Goal: Check status: Check status

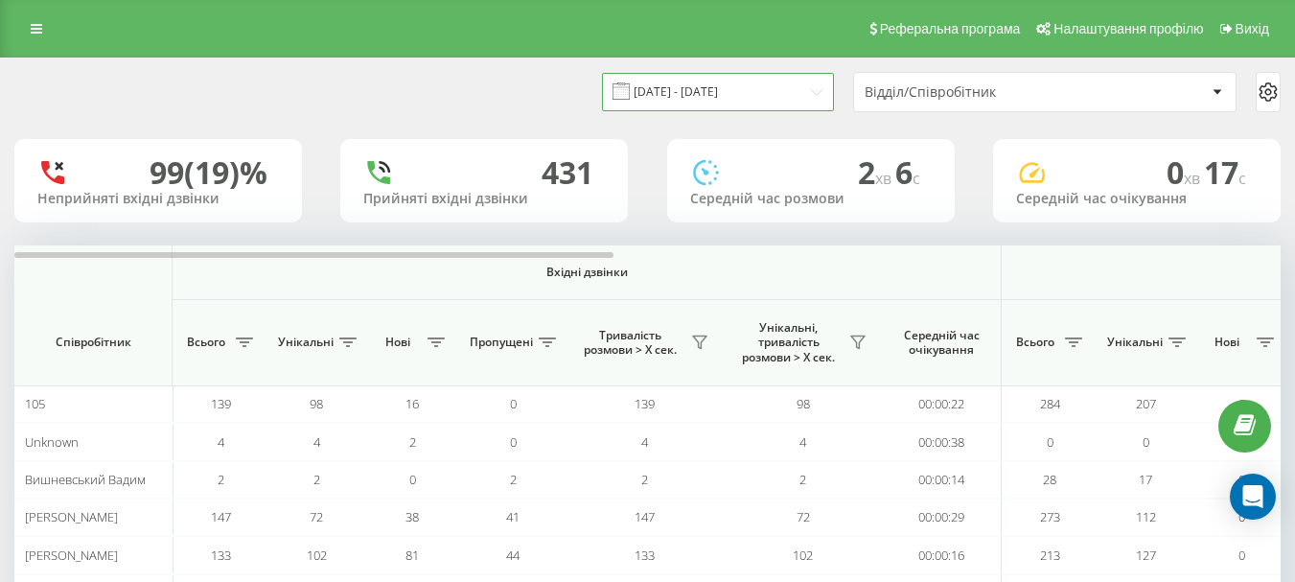
click at [819, 91] on input "24.06.2024 - 24.07.2024" at bounding box center [718, 91] width 232 height 37
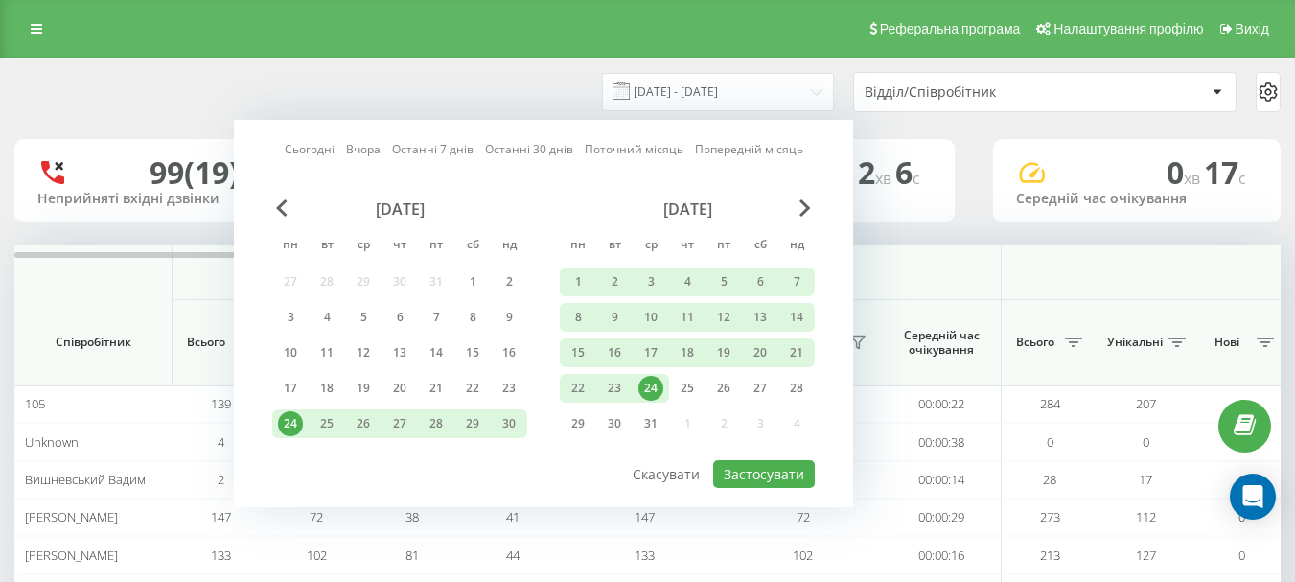
click at [310, 155] on link "Сьогодні" at bounding box center [310, 149] width 50 height 18
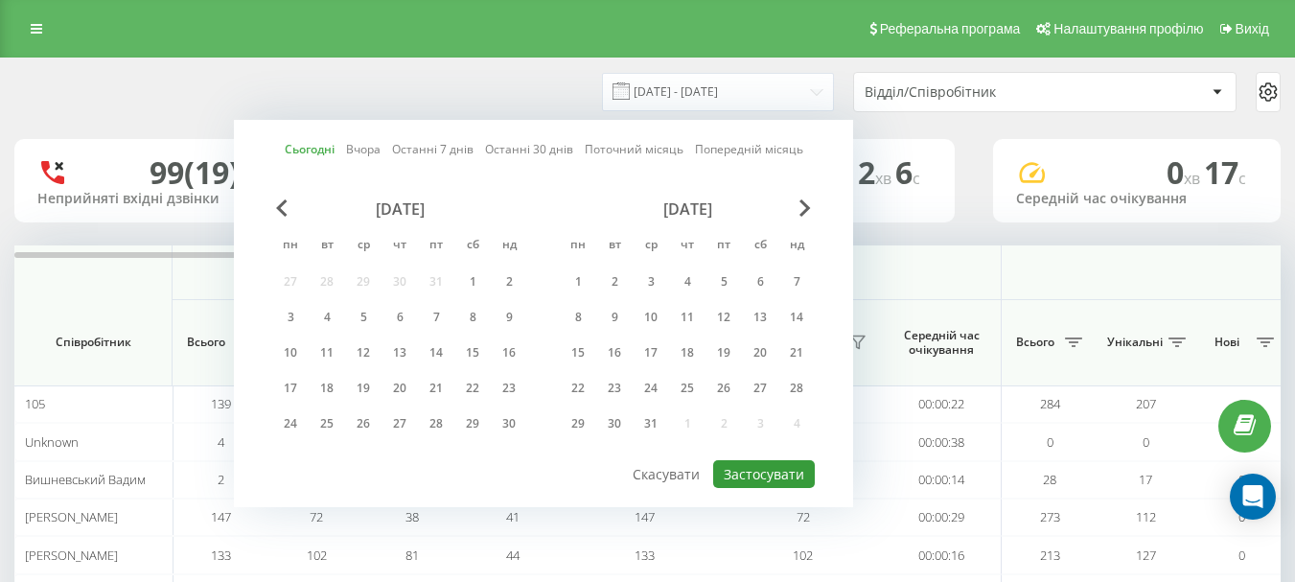
click at [738, 481] on button "Застосувати" at bounding box center [764, 474] width 102 height 28
type input "21.08.2025 - 21.08.2025"
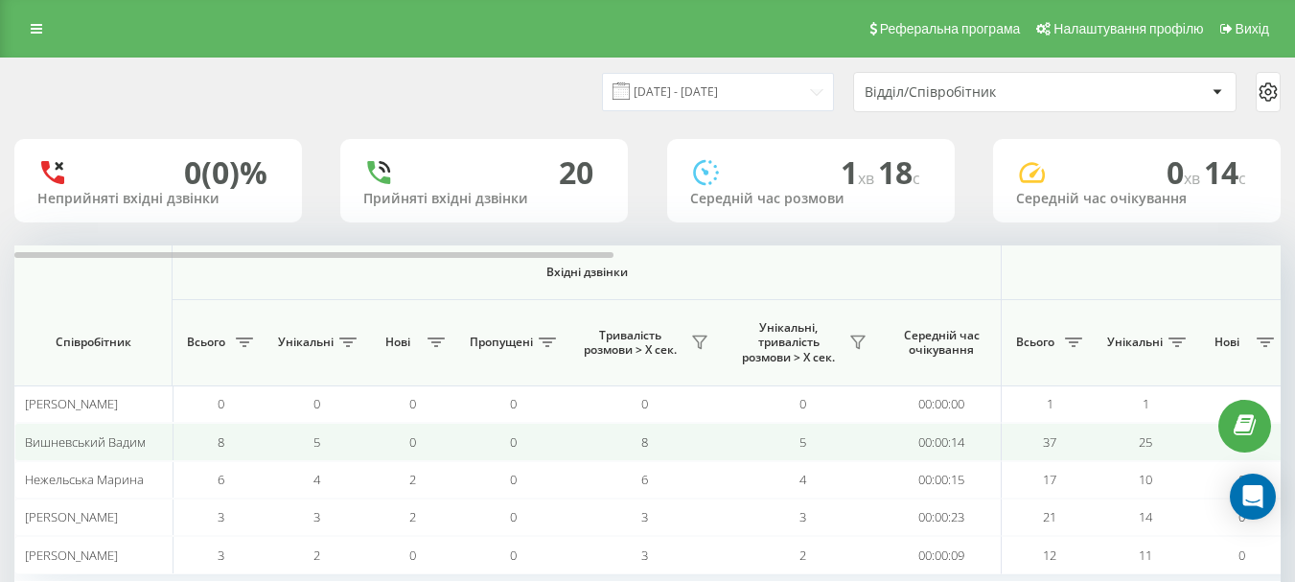
click at [398, 455] on td "0" at bounding box center [412, 441] width 96 height 37
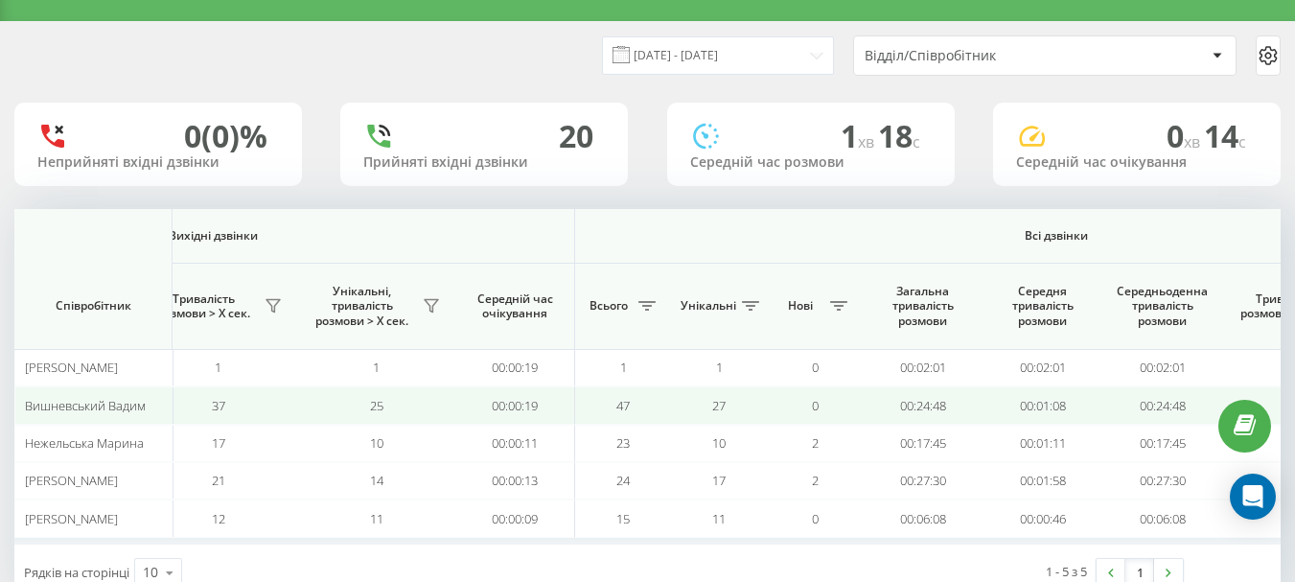
scroll to position [38, 0]
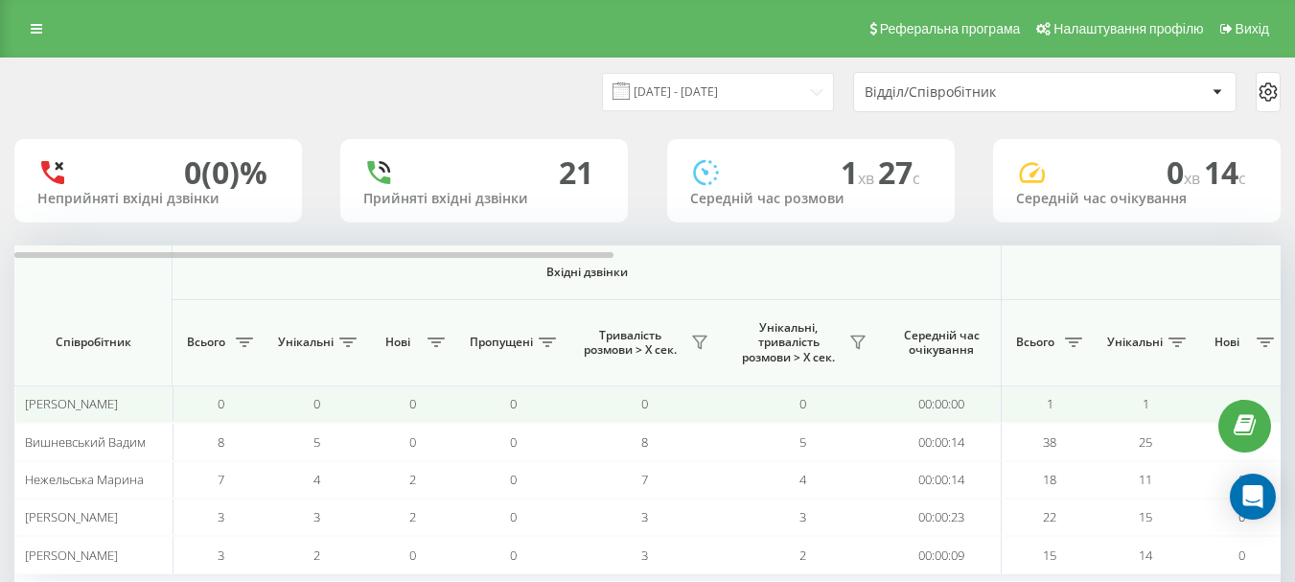
scroll to position [93, 0]
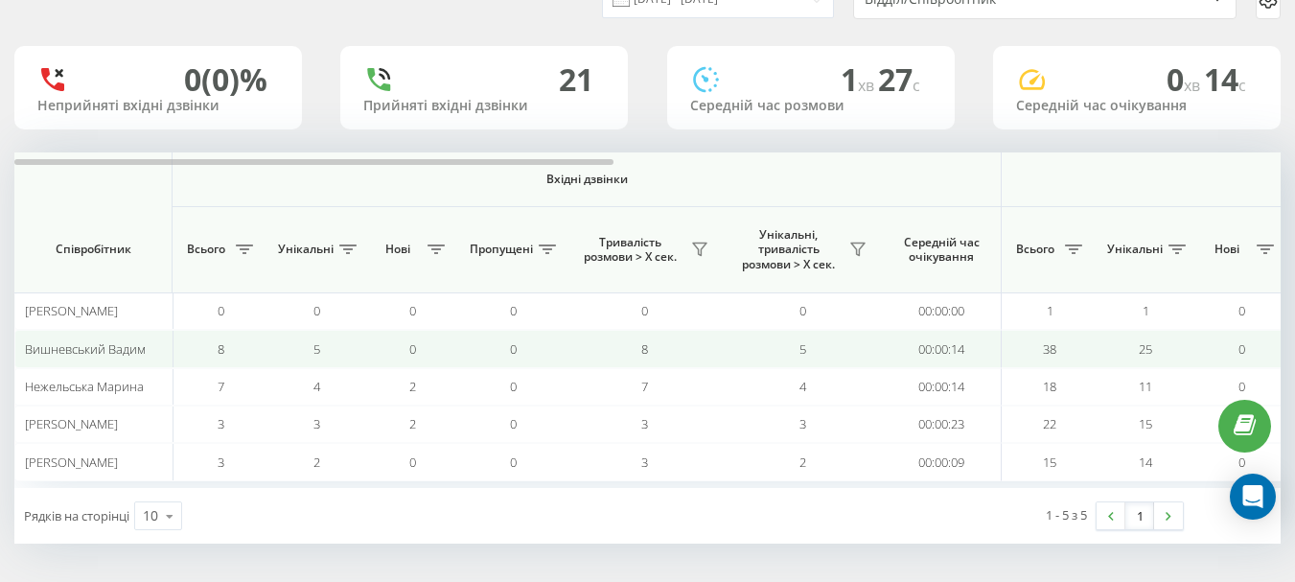
click at [524, 345] on td "0" at bounding box center [512, 348] width 105 height 37
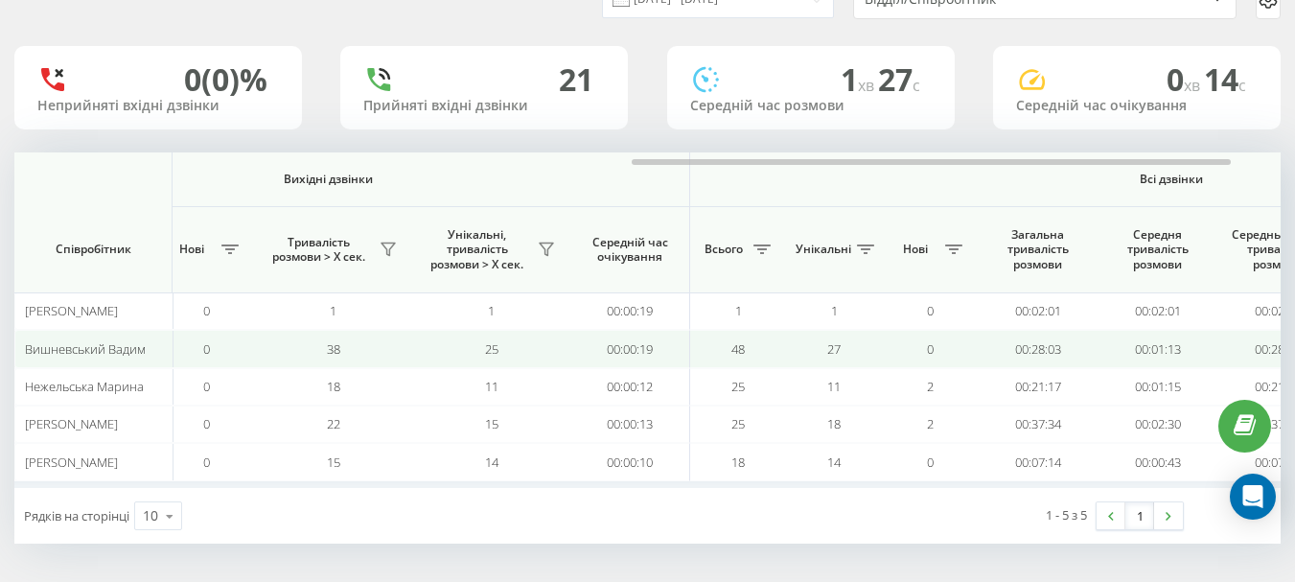
scroll to position [0, 1121]
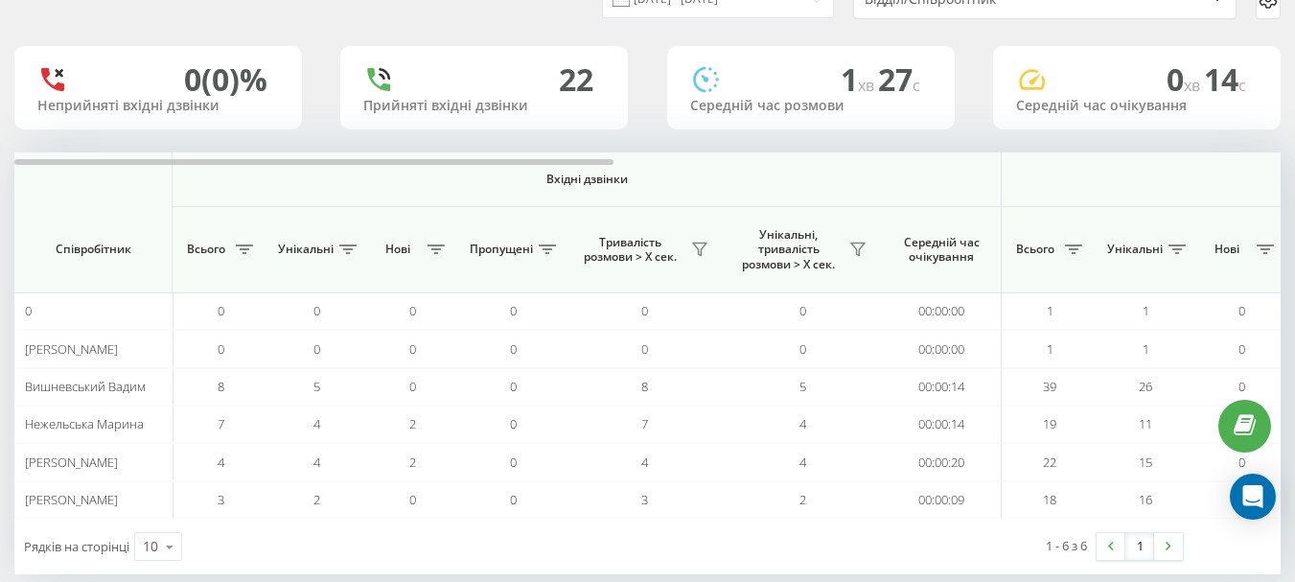
scroll to position [124, 0]
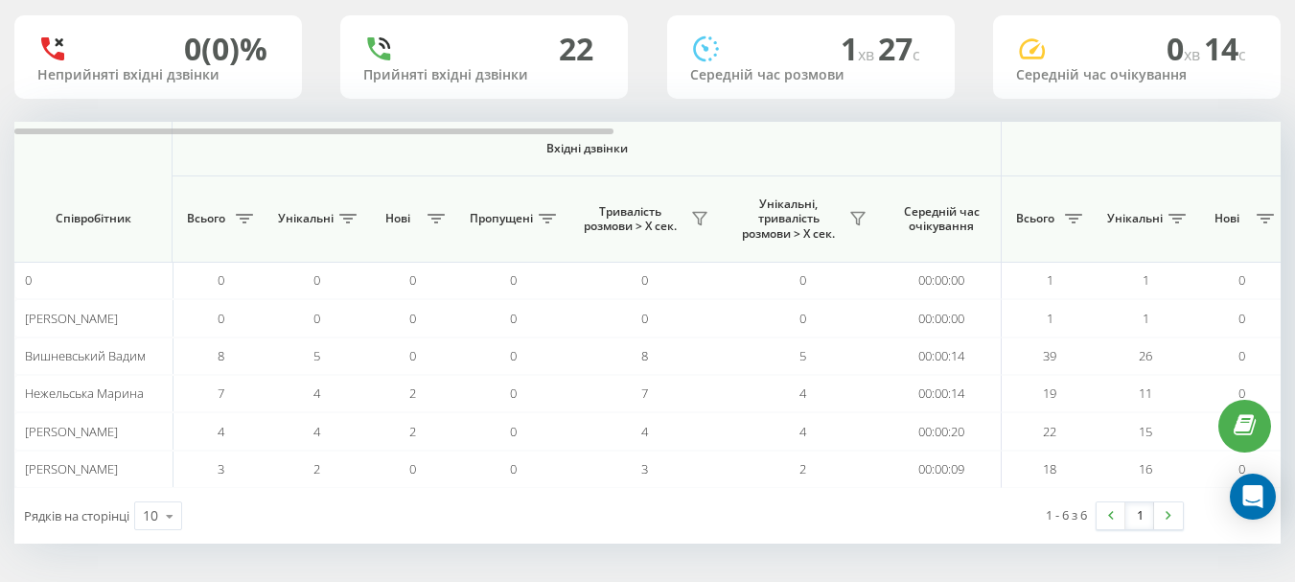
drag, startPoint x: 681, startPoint y: 578, endPoint x: 843, endPoint y: 574, distance: 162.0
click at [843, 574] on div "21.08.2025 - 21.08.2025 Відділ/Співробітник 0 (0)% Неприйняті вхідні дзвінки 22…" at bounding box center [647, 258] width 1295 height 648
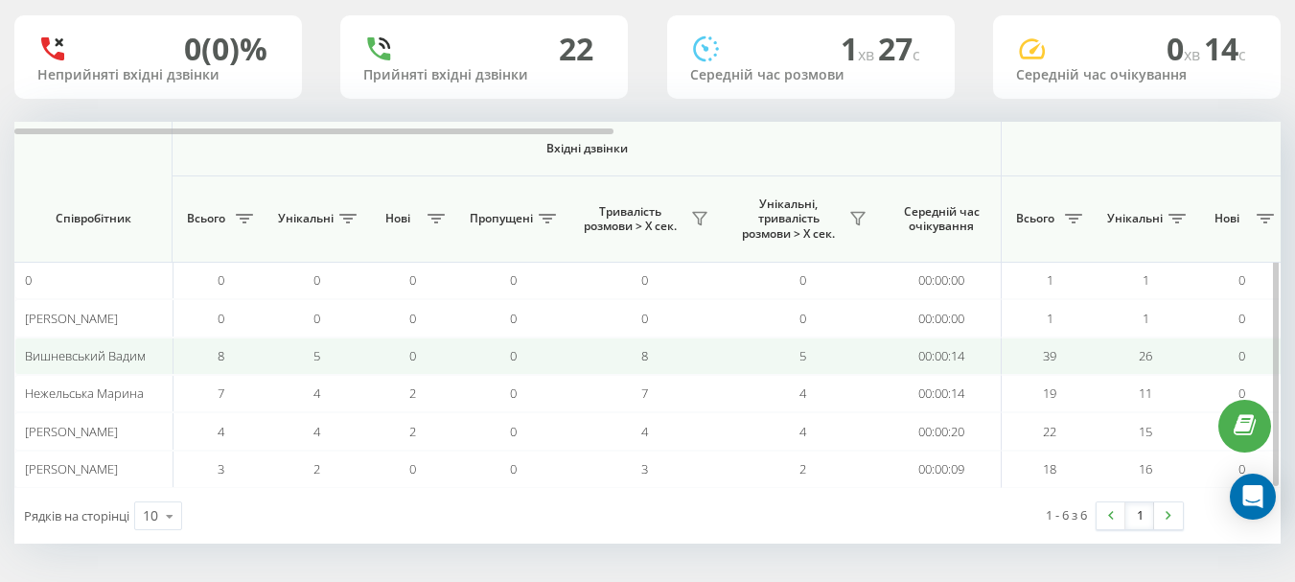
click at [409, 361] on span "0" at bounding box center [412, 355] width 7 height 17
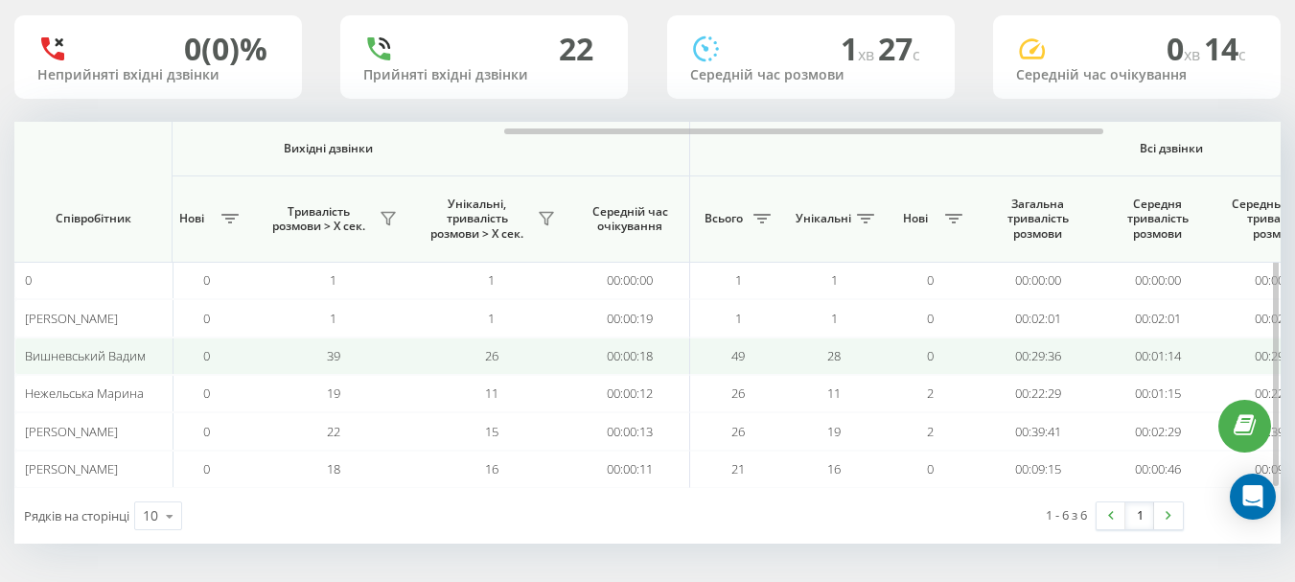
scroll to position [0, 1064]
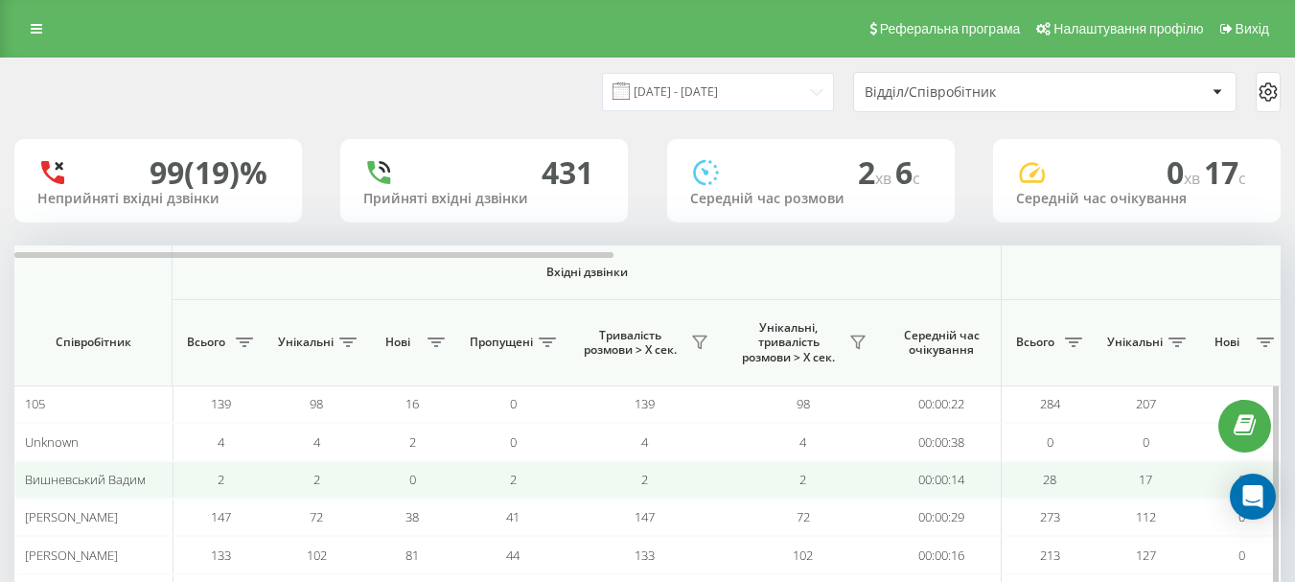
click at [410, 478] on span "0" at bounding box center [412, 479] width 7 height 17
click at [831, 475] on td "2" at bounding box center [803, 479] width 158 height 37
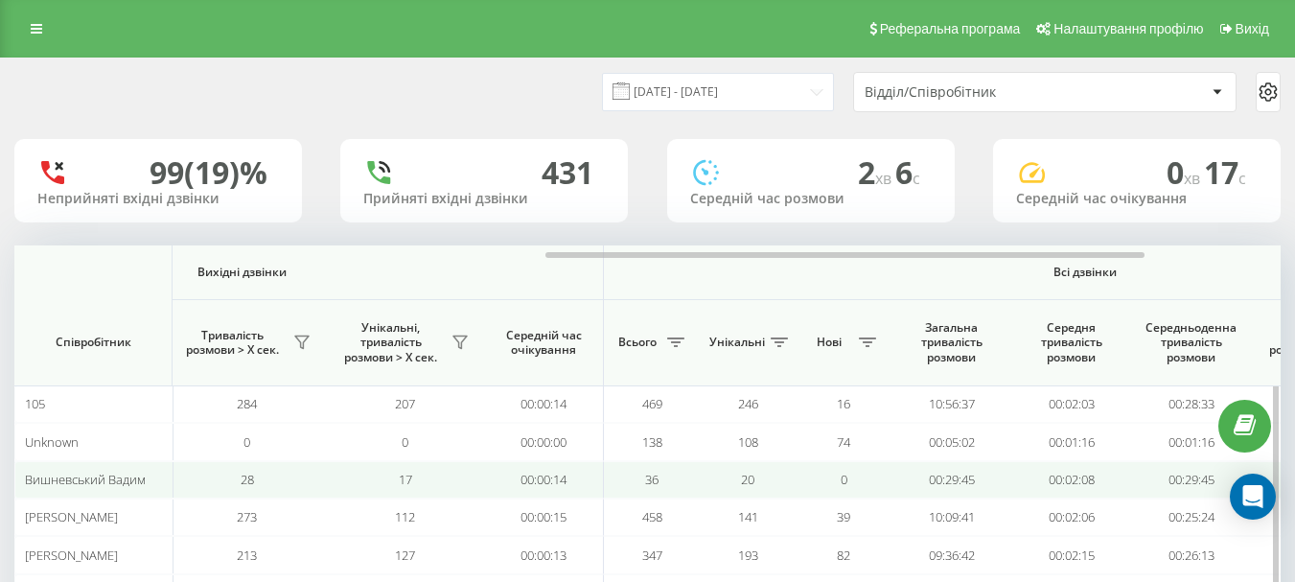
scroll to position [0, 1150]
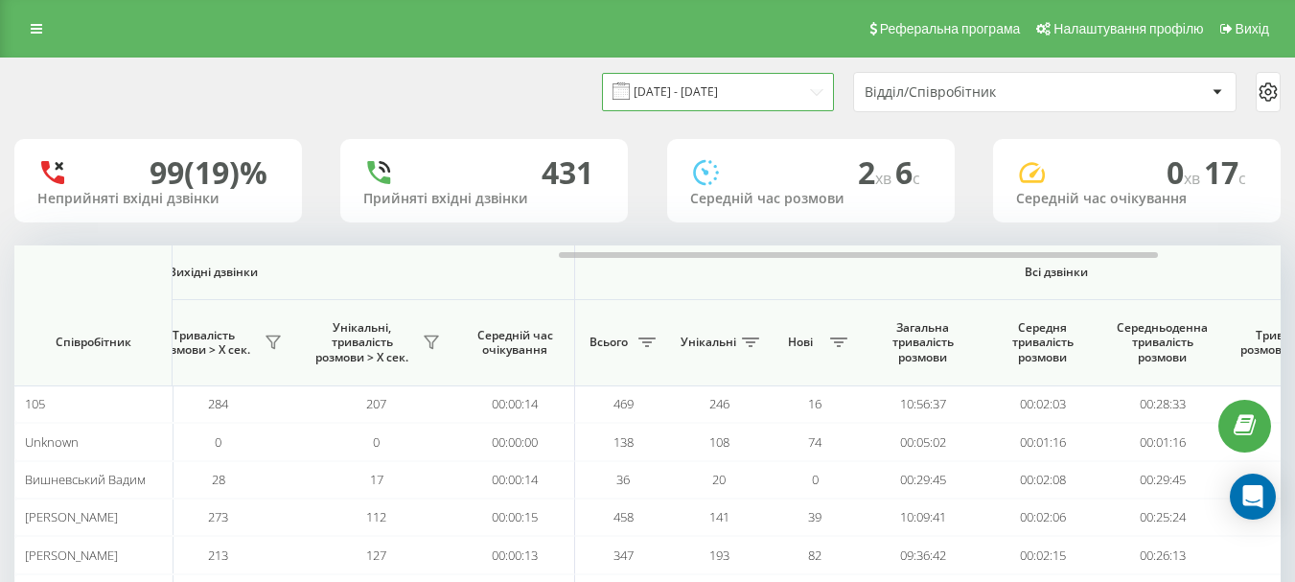
click at [813, 88] on input "[DATE] - [DATE]" at bounding box center [718, 91] width 232 height 37
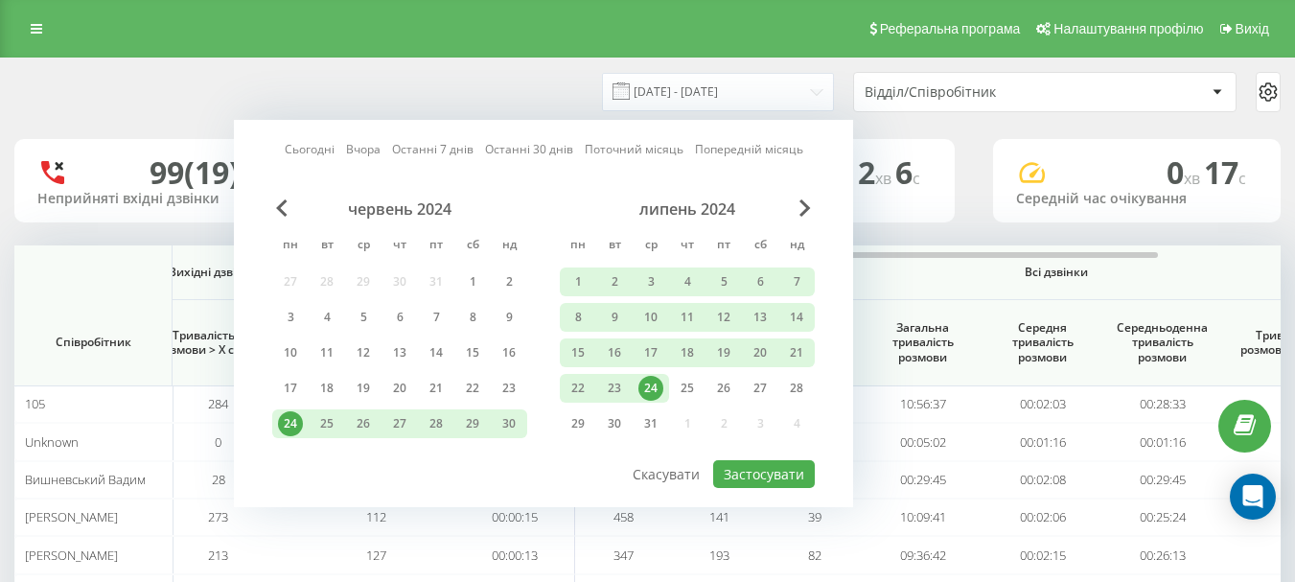
click at [286, 148] on div "Сьогодні Вчора Останні 7 днів Останні 30 днів Поточний місяць Попередній місяць…" at bounding box center [543, 313] width 619 height 387
click at [295, 150] on link "Сьогодні" at bounding box center [310, 149] width 50 height 18
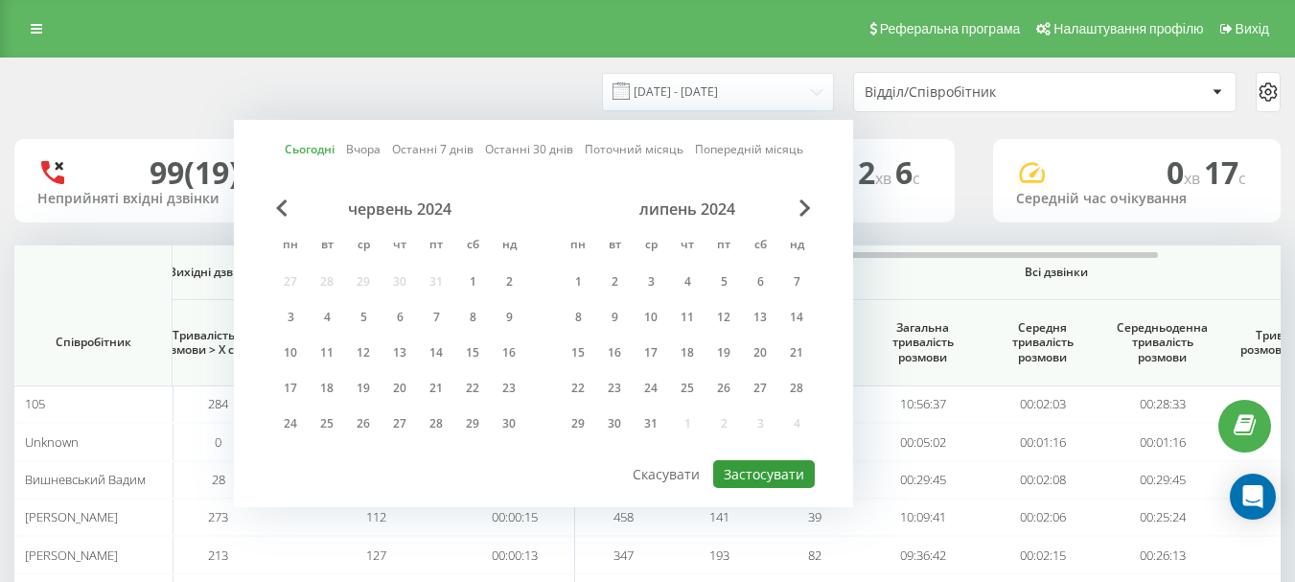
click at [747, 466] on button "Застосувати" at bounding box center [764, 474] width 102 height 28
type input "[DATE] - [DATE]"
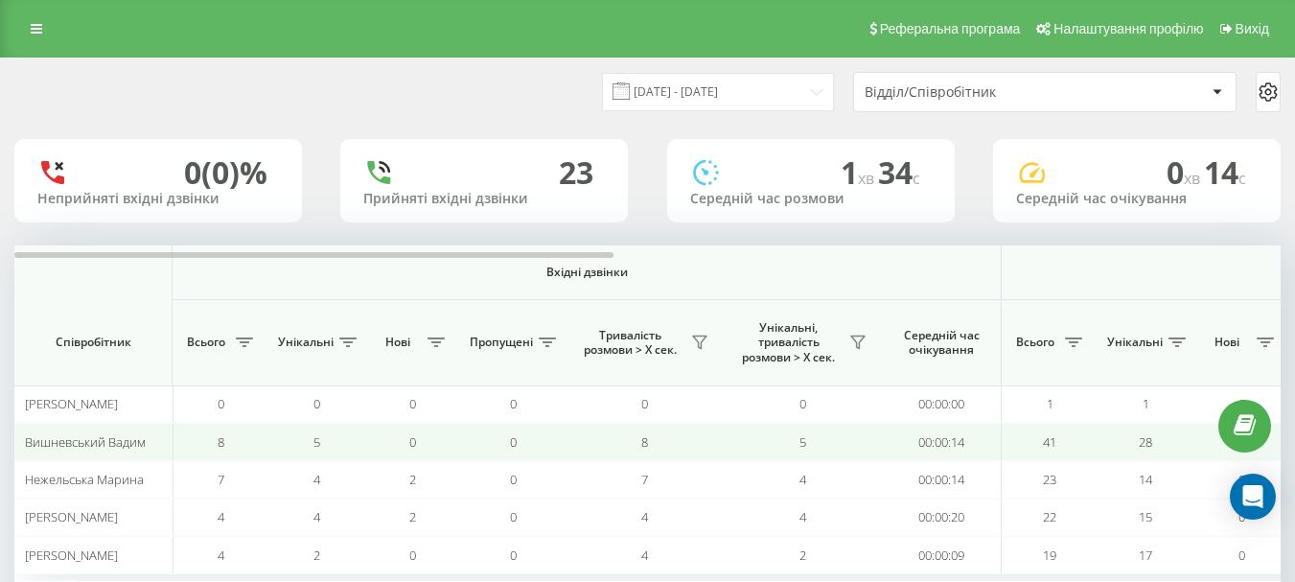
click at [670, 443] on td "8" at bounding box center [644, 441] width 158 height 37
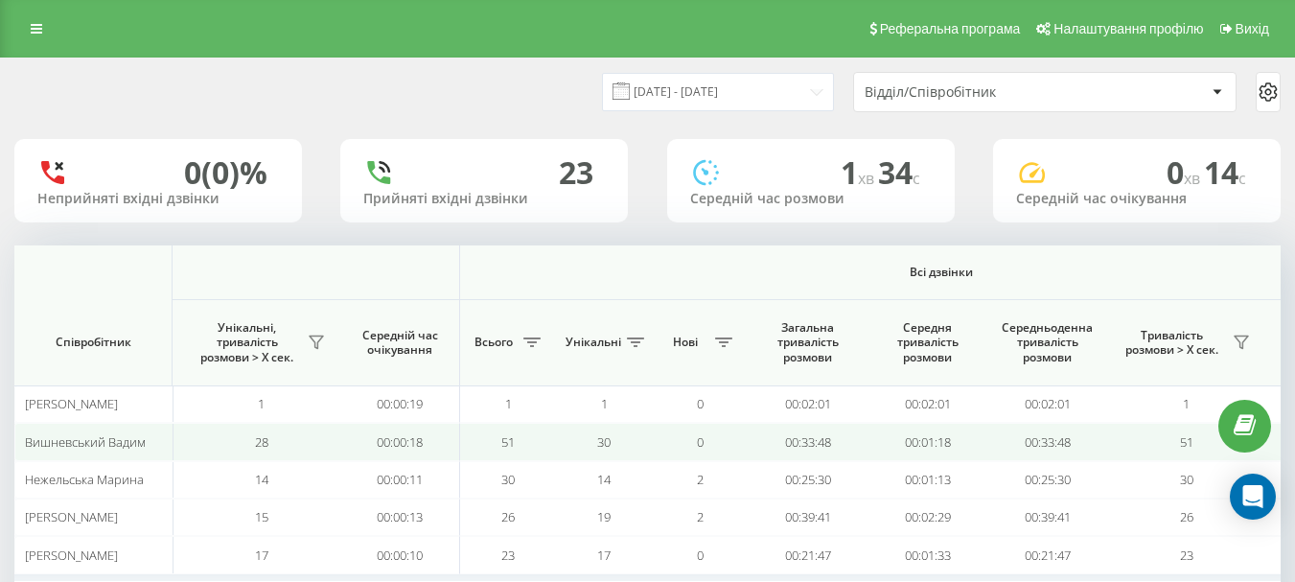
scroll to position [93, 0]
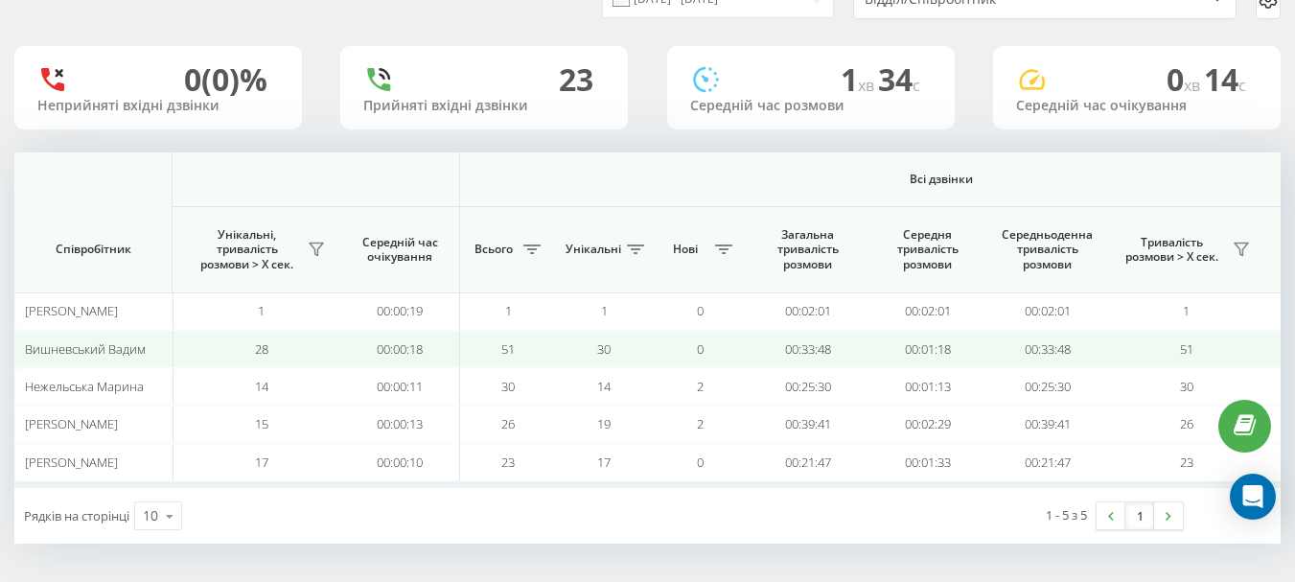
click at [745, 347] on td "0" at bounding box center [700, 348] width 96 height 37
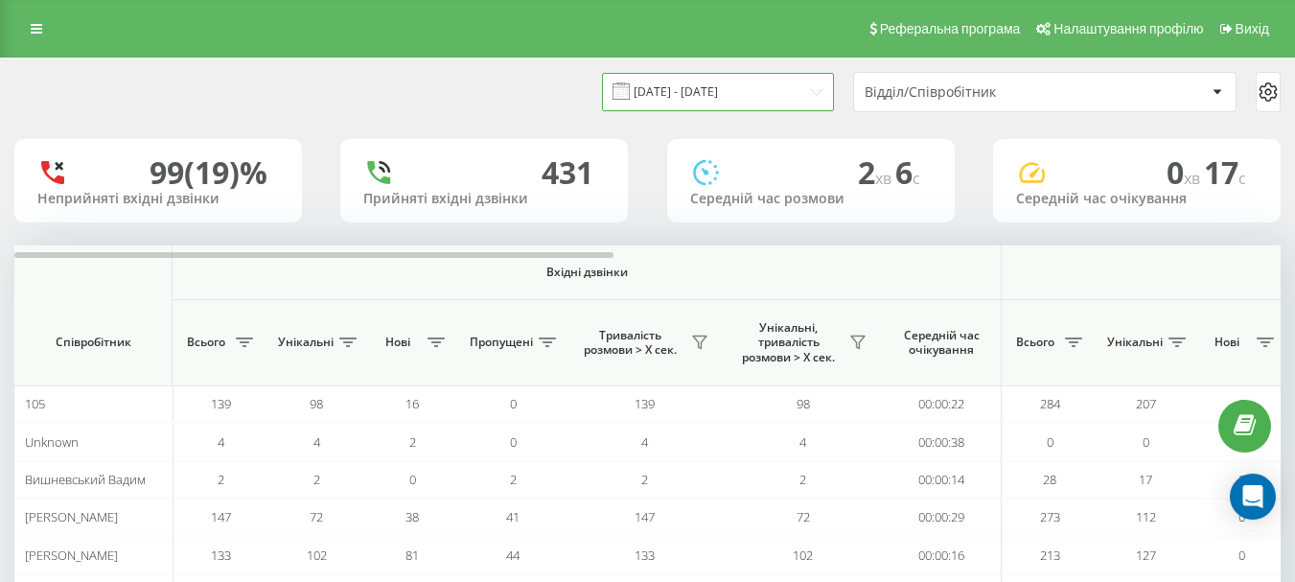
click at [807, 93] on input "[DATE] - [DATE]" at bounding box center [718, 91] width 232 height 37
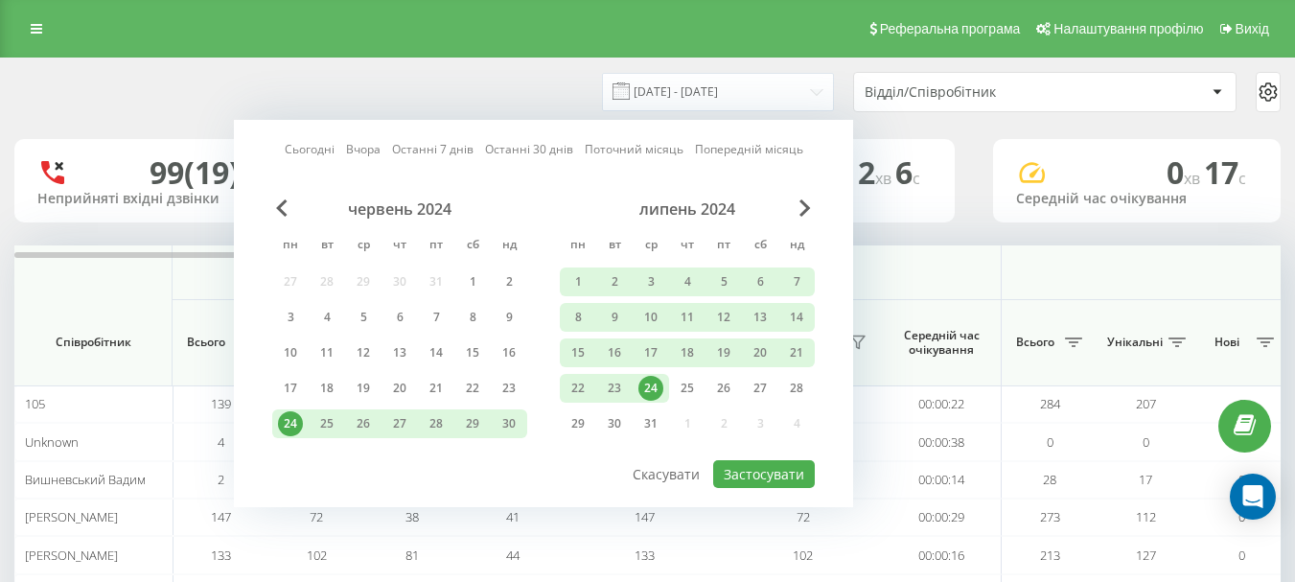
click at [334, 149] on link "Сьогодні" at bounding box center [310, 149] width 50 height 18
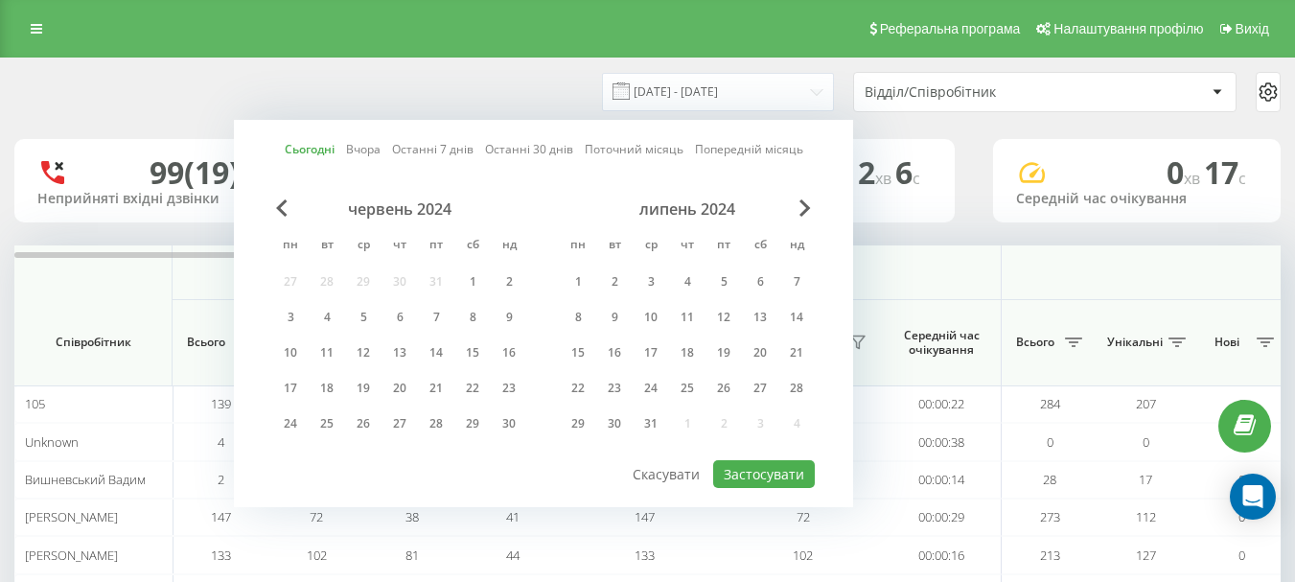
click at [751, 455] on div "червень 2024 пн вт ср чт пт сб нд 27 28 29 30 31 1 2 3 4 5 6 7 8 9 10 11 12 13 …" at bounding box center [543, 328] width 542 height 259
click at [751, 467] on button "Застосувати" at bounding box center [764, 474] width 102 height 28
type input "[DATE] - [DATE]"
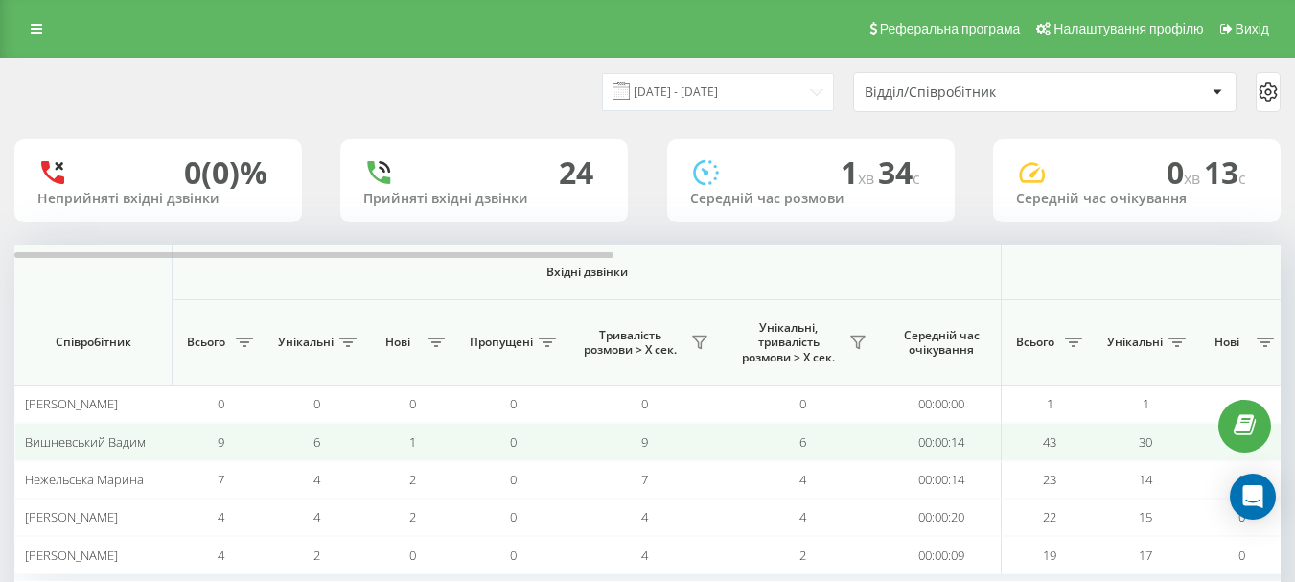
click at [494, 455] on td "0" at bounding box center [512, 441] width 105 height 37
click at [1060, 433] on td "43" at bounding box center [1049, 441] width 96 height 37
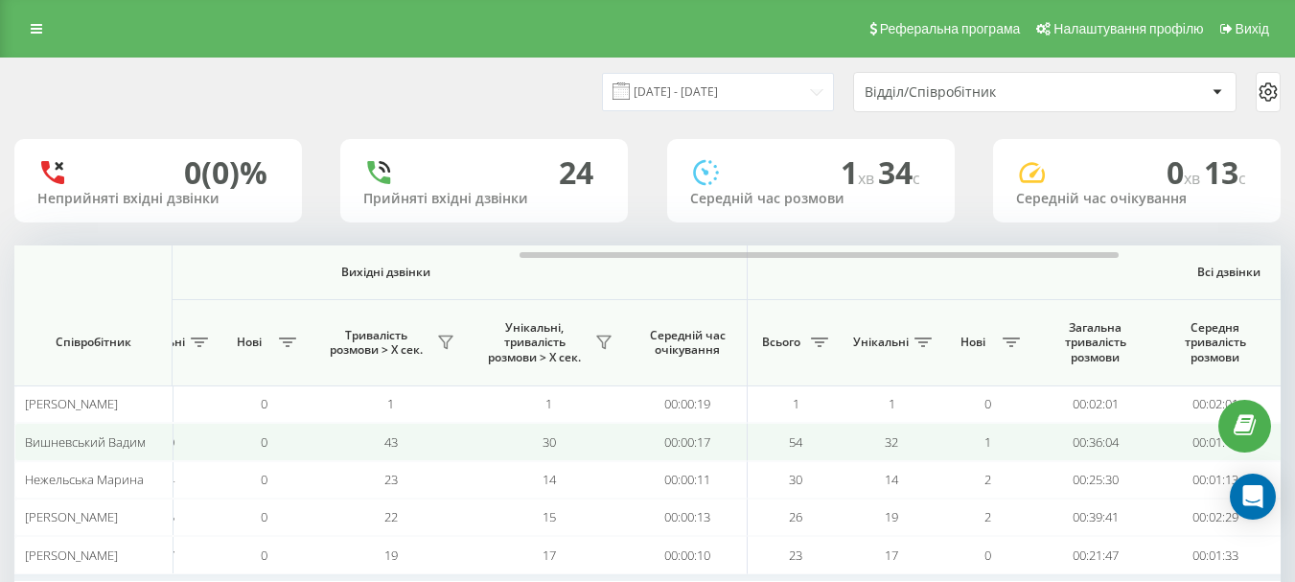
scroll to position [0, 1006]
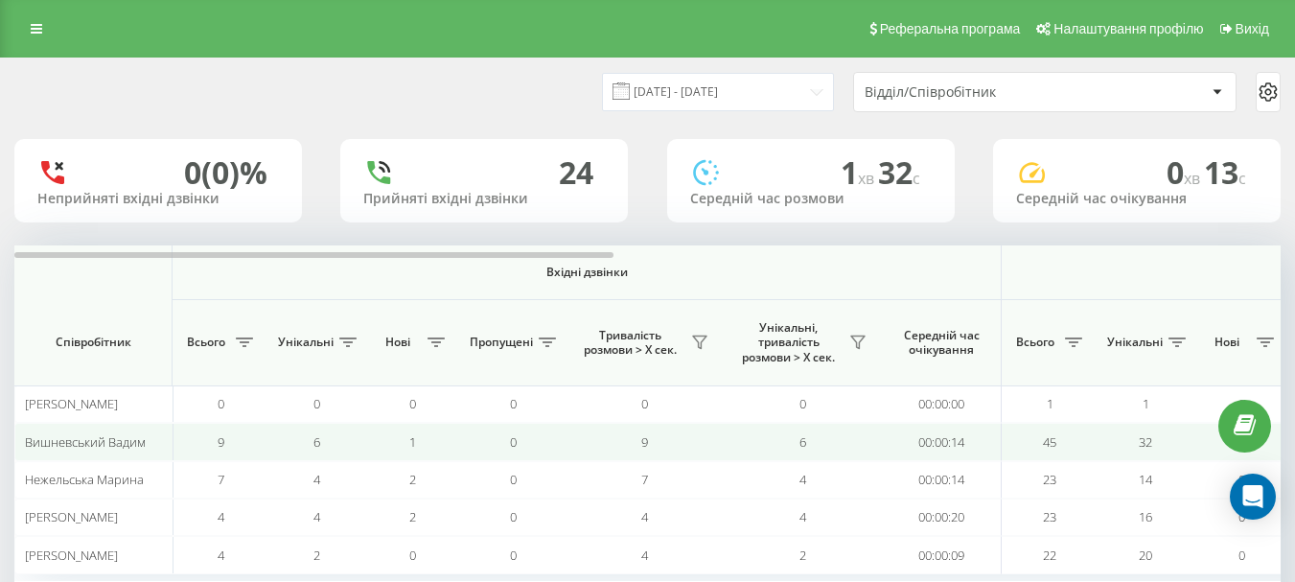
click at [627, 446] on td "9" at bounding box center [644, 441] width 158 height 37
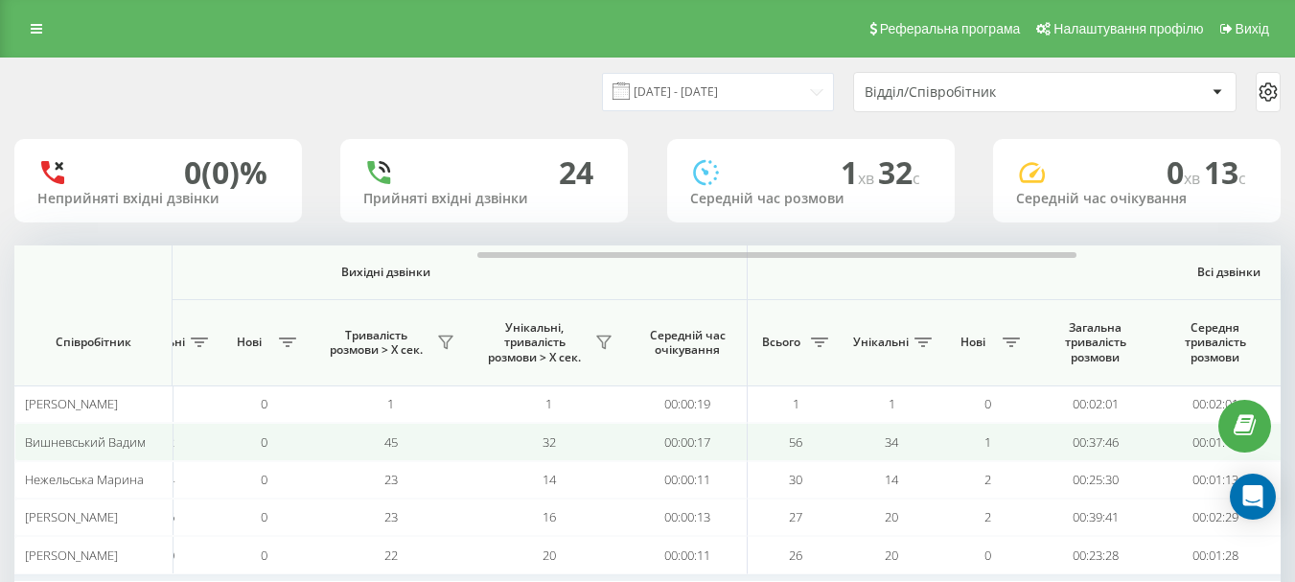
scroll to position [0, 1006]
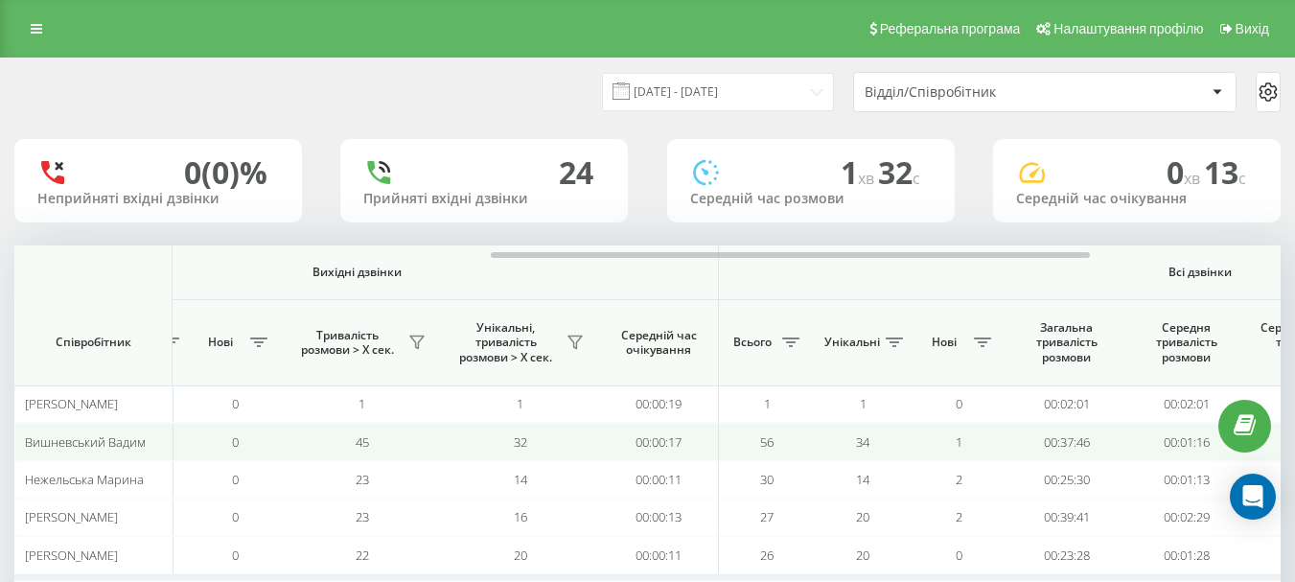
click at [854, 441] on td "34" at bounding box center [863, 441] width 96 height 37
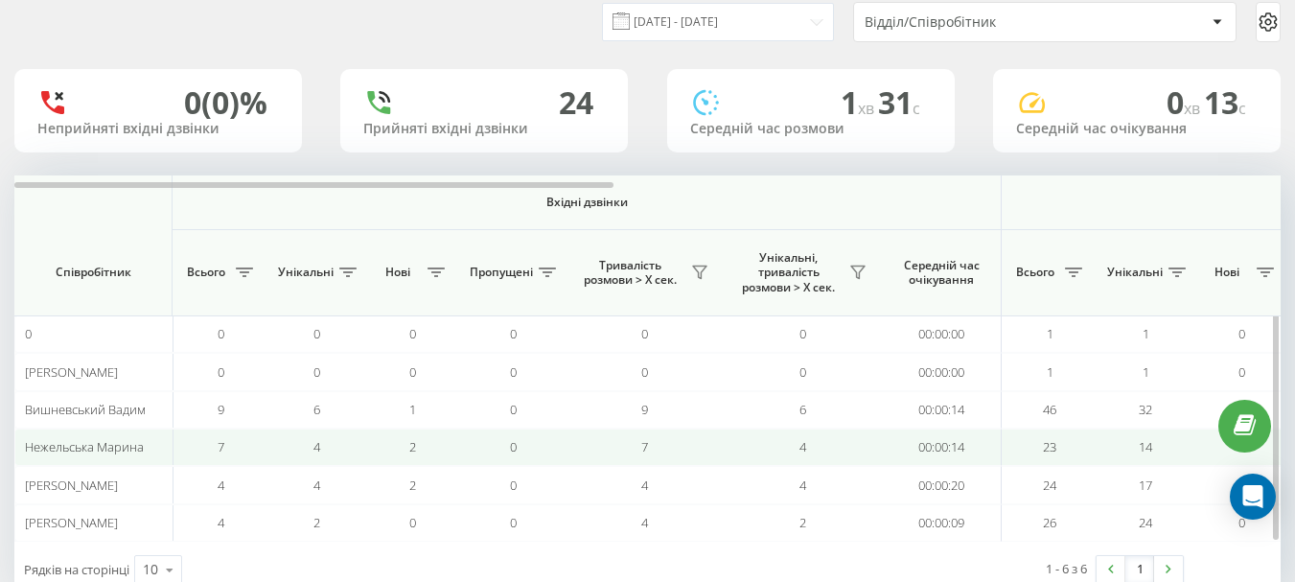
scroll to position [96, 0]
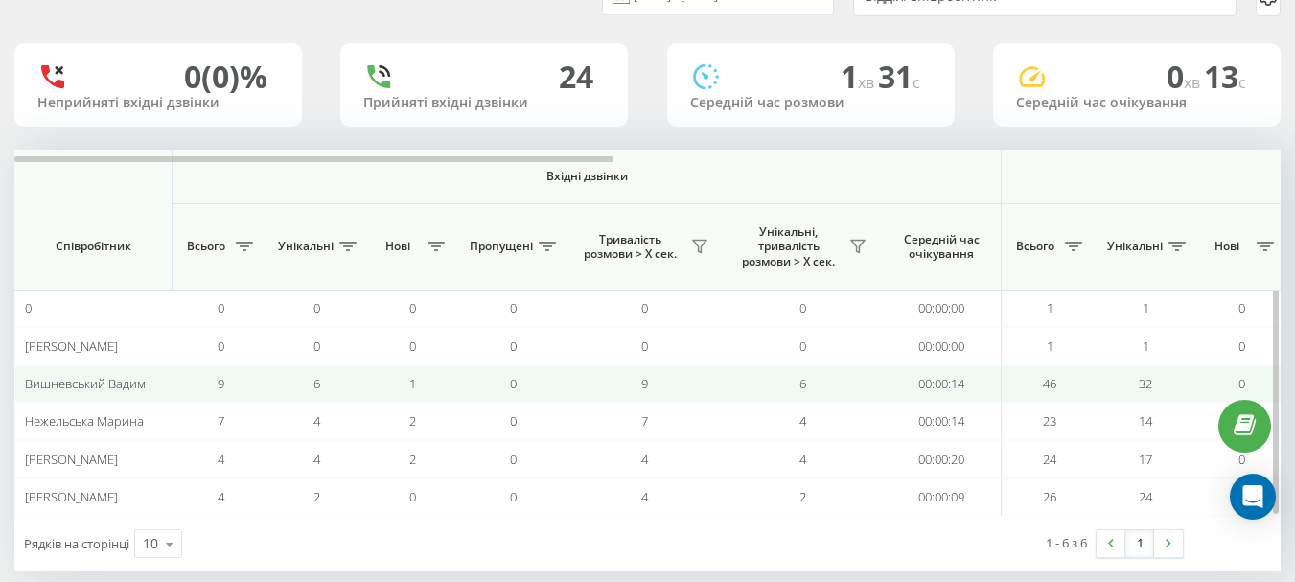
click at [893, 387] on td "00:00:14" at bounding box center [942, 383] width 120 height 37
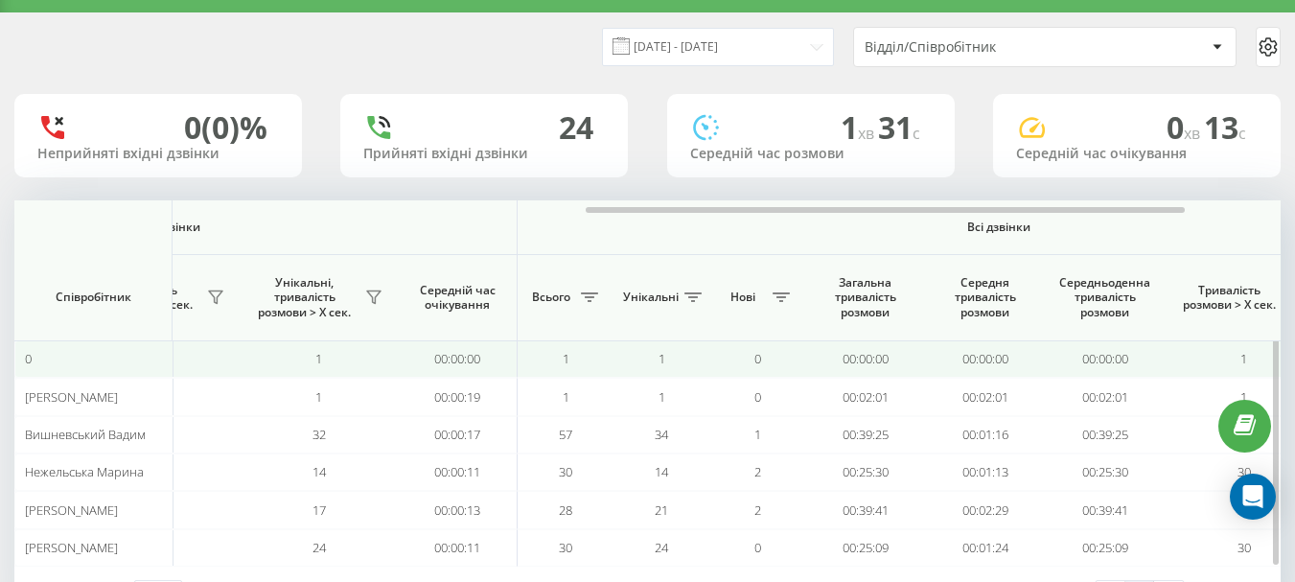
scroll to position [0, 0]
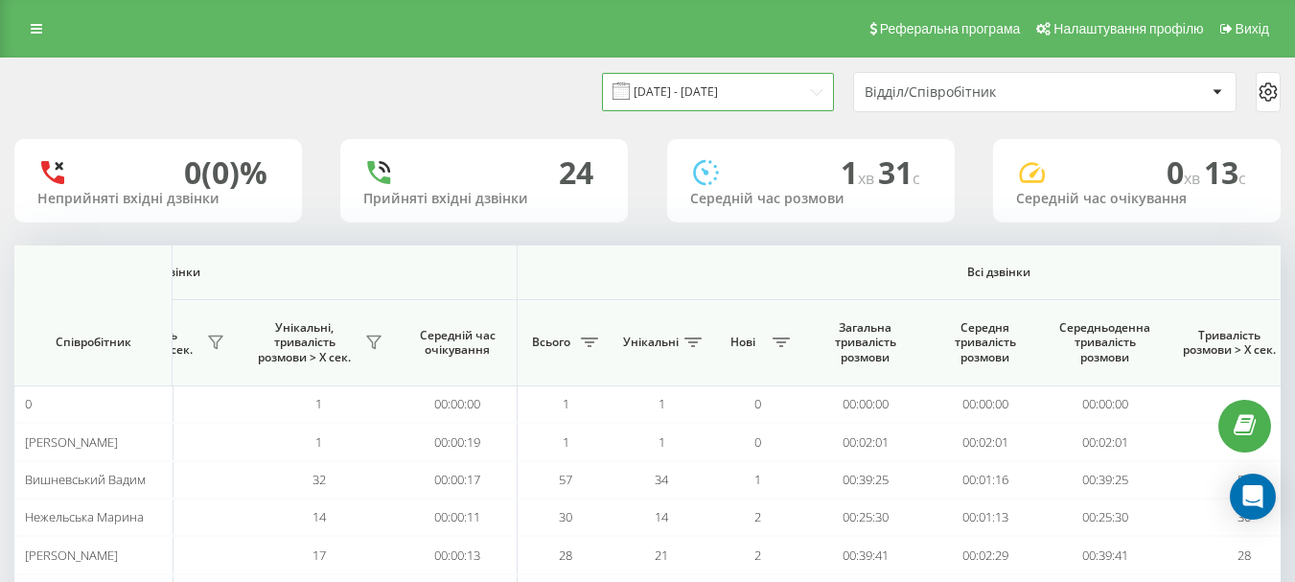
click at [814, 85] on input "[DATE] - [DATE]" at bounding box center [718, 91] width 232 height 37
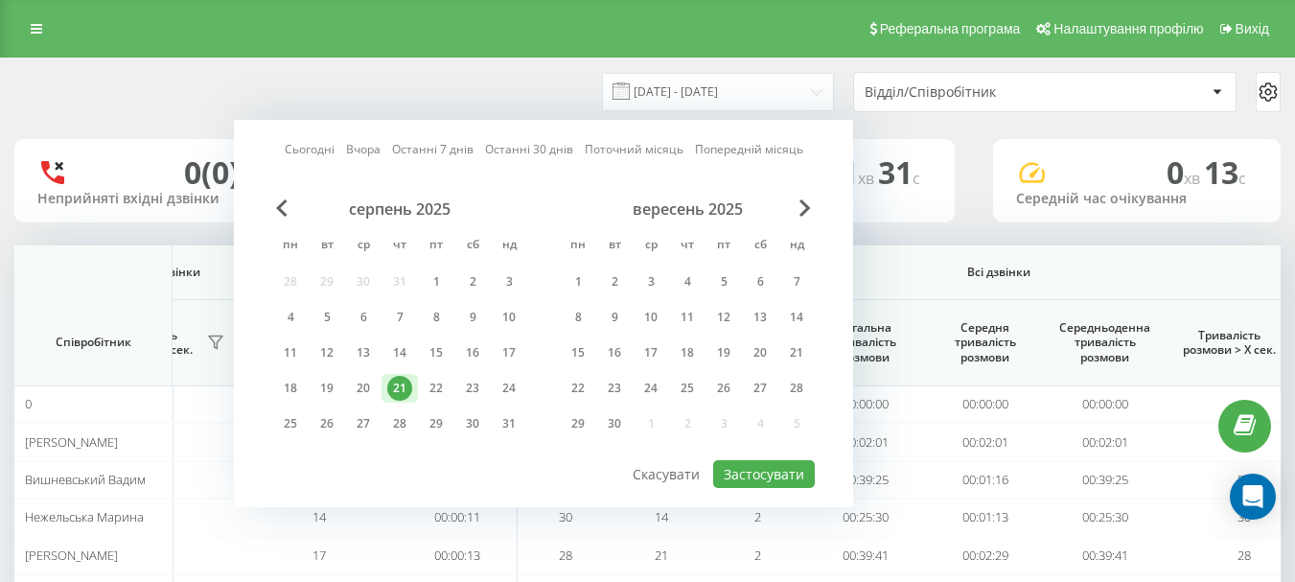
click at [586, 144] on link "Поточний місяць" at bounding box center [634, 149] width 99 height 18
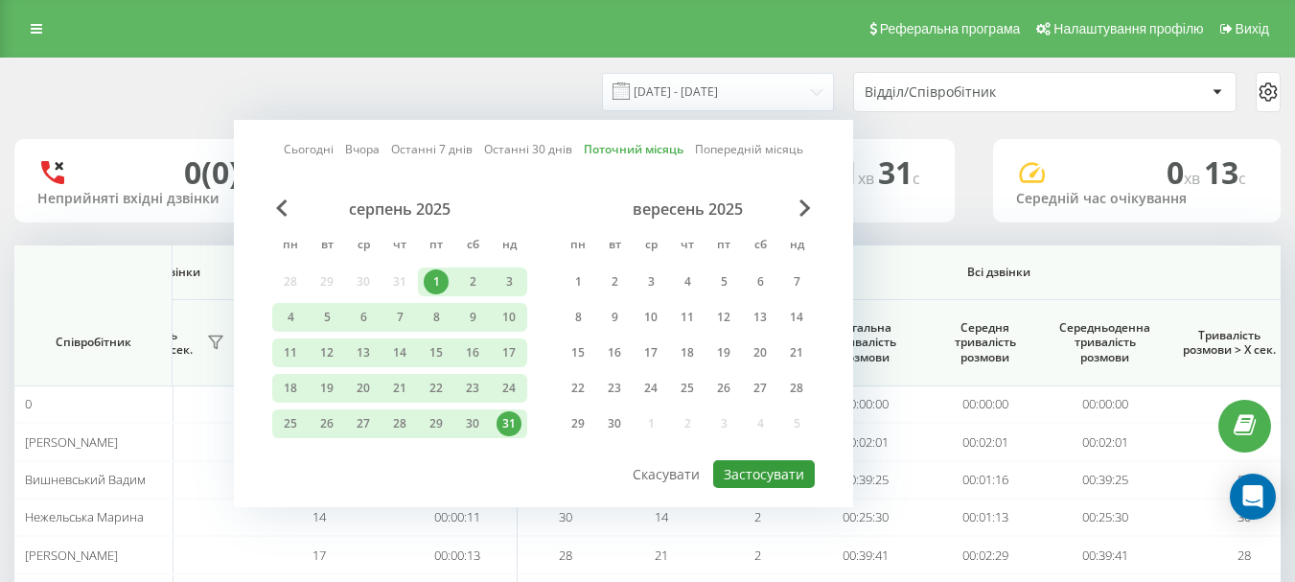
click at [747, 475] on button "Застосувати" at bounding box center [764, 474] width 102 height 28
type input "01.08.2025 - 31.08.2025"
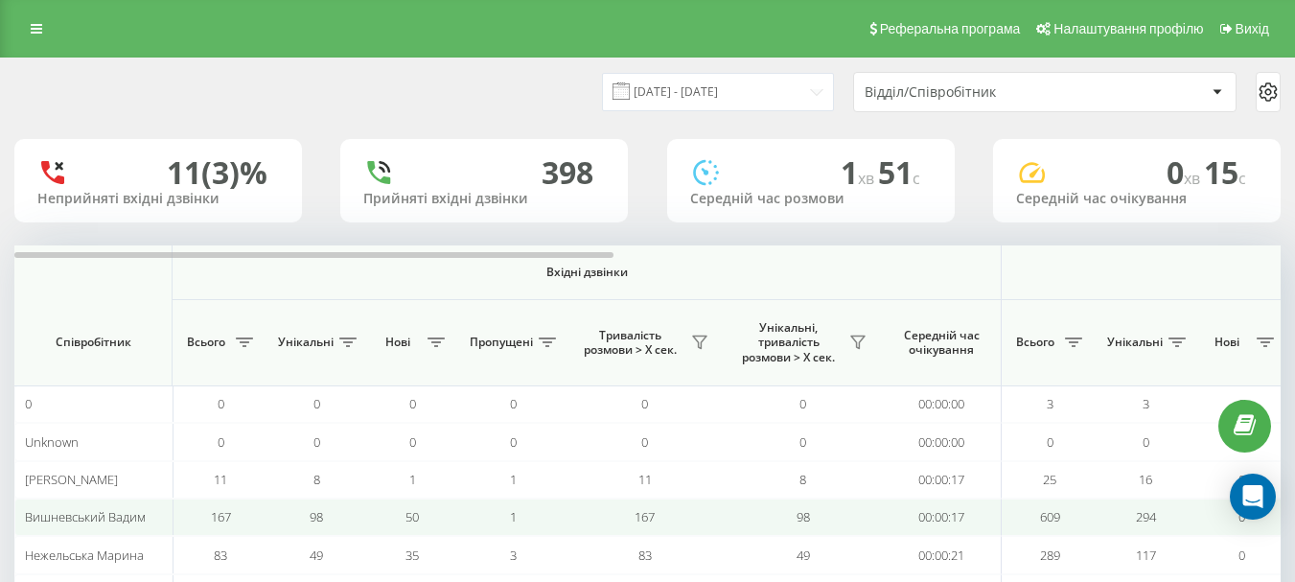
click at [427, 517] on td "50" at bounding box center [412, 516] width 96 height 37
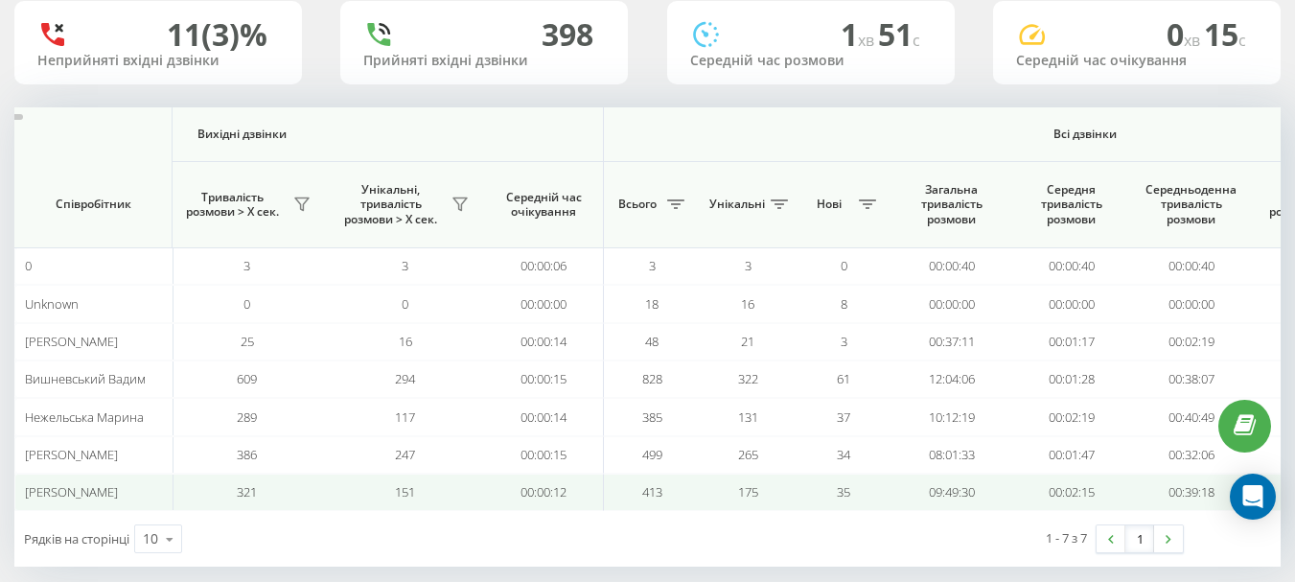
scroll to position [161, 0]
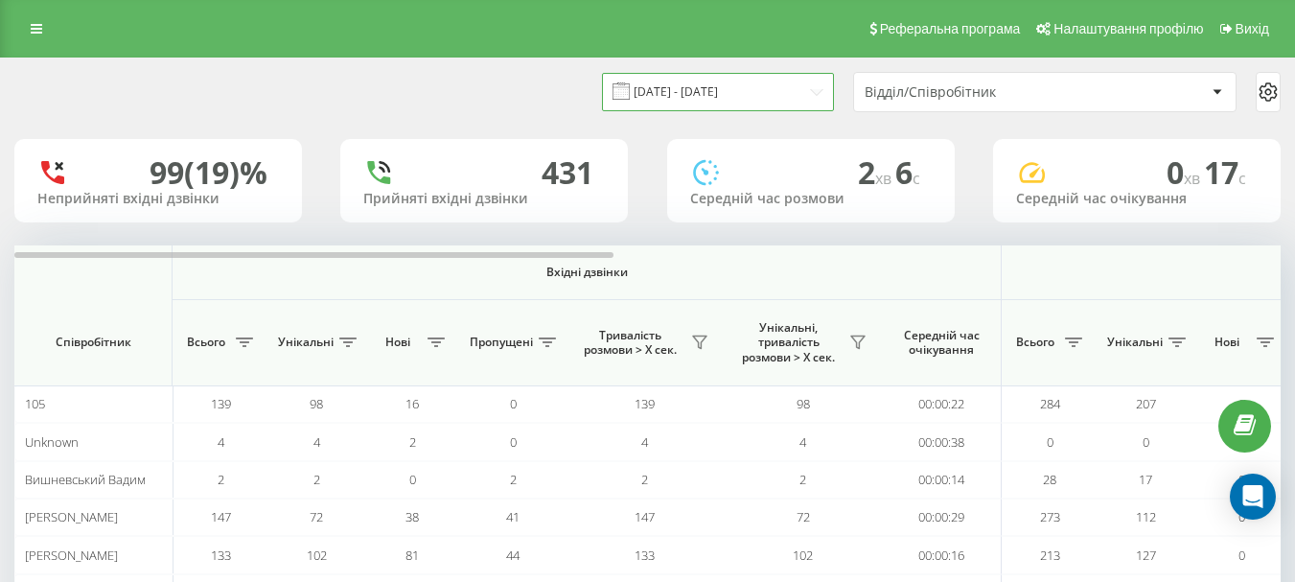
click at [809, 91] on input "[DATE] - [DATE]" at bounding box center [718, 91] width 232 height 37
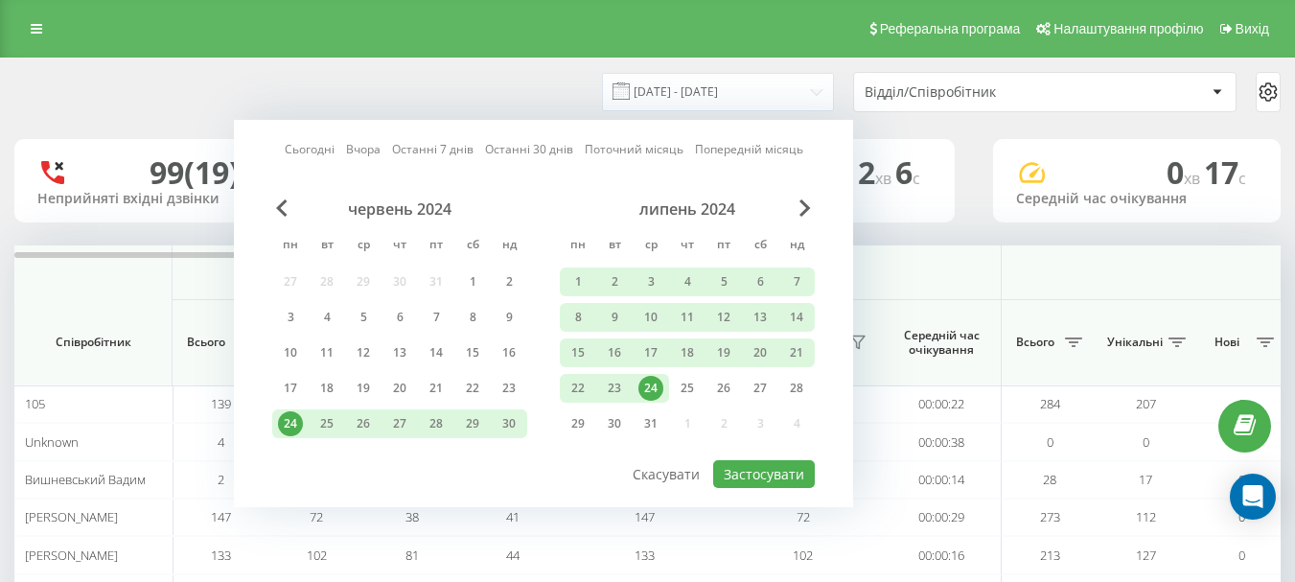
click at [326, 144] on link "Сьогодні" at bounding box center [310, 149] width 50 height 18
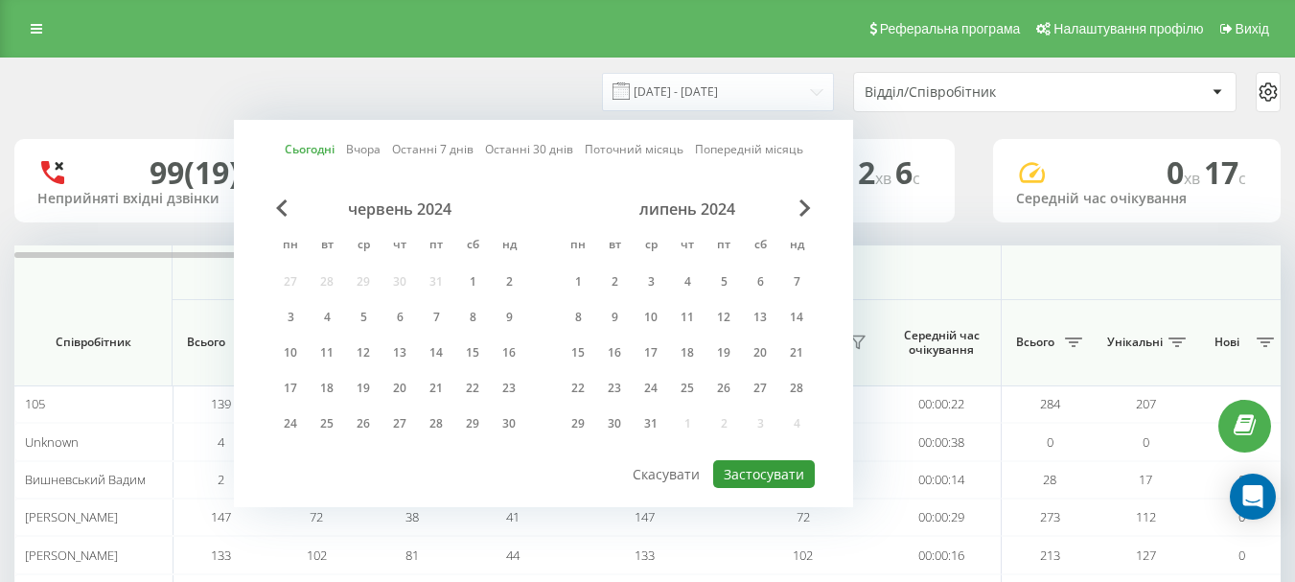
click at [755, 477] on button "Застосувати" at bounding box center [764, 474] width 102 height 28
type input "[DATE] - [DATE]"
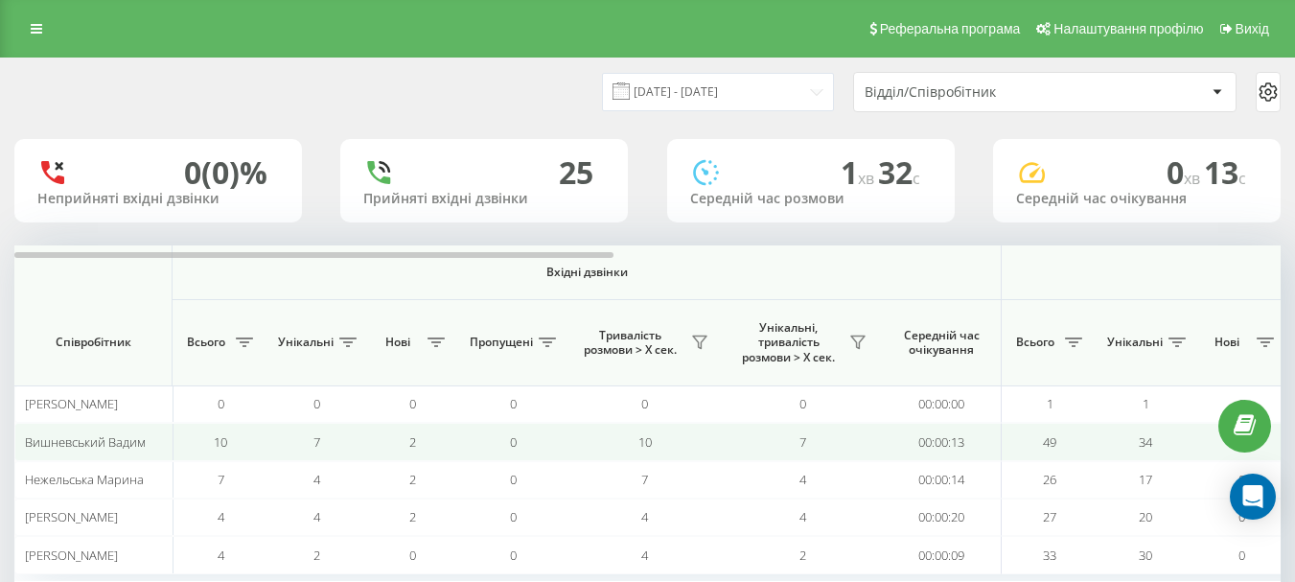
click at [230, 449] on td "10" at bounding box center [220, 441] width 96 height 37
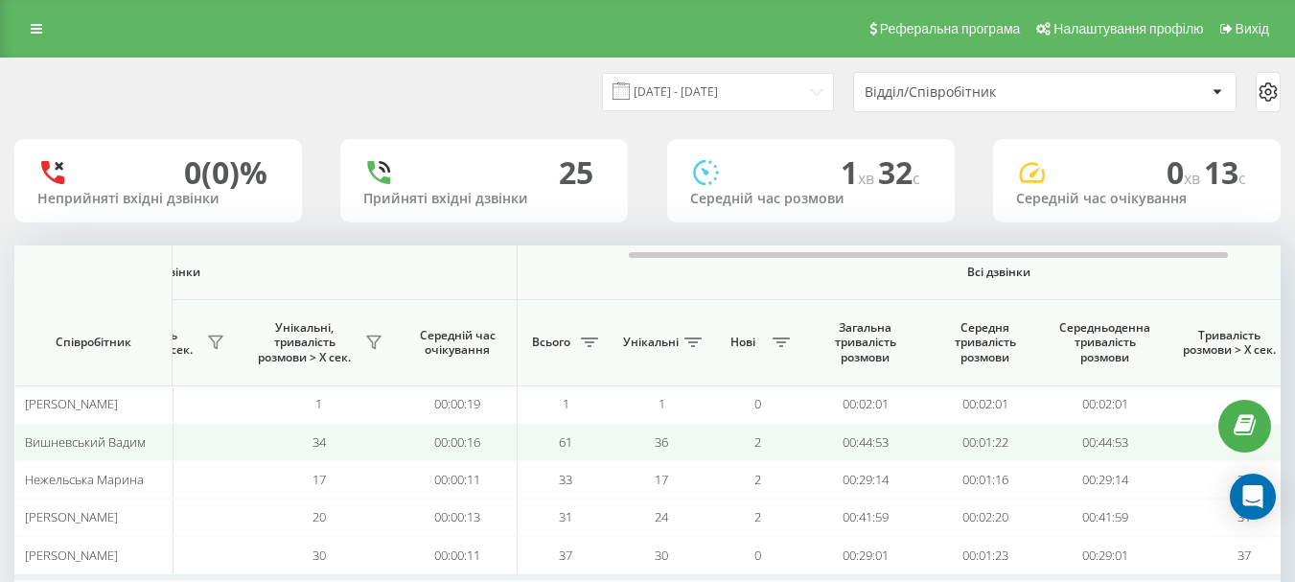
scroll to position [0, 1236]
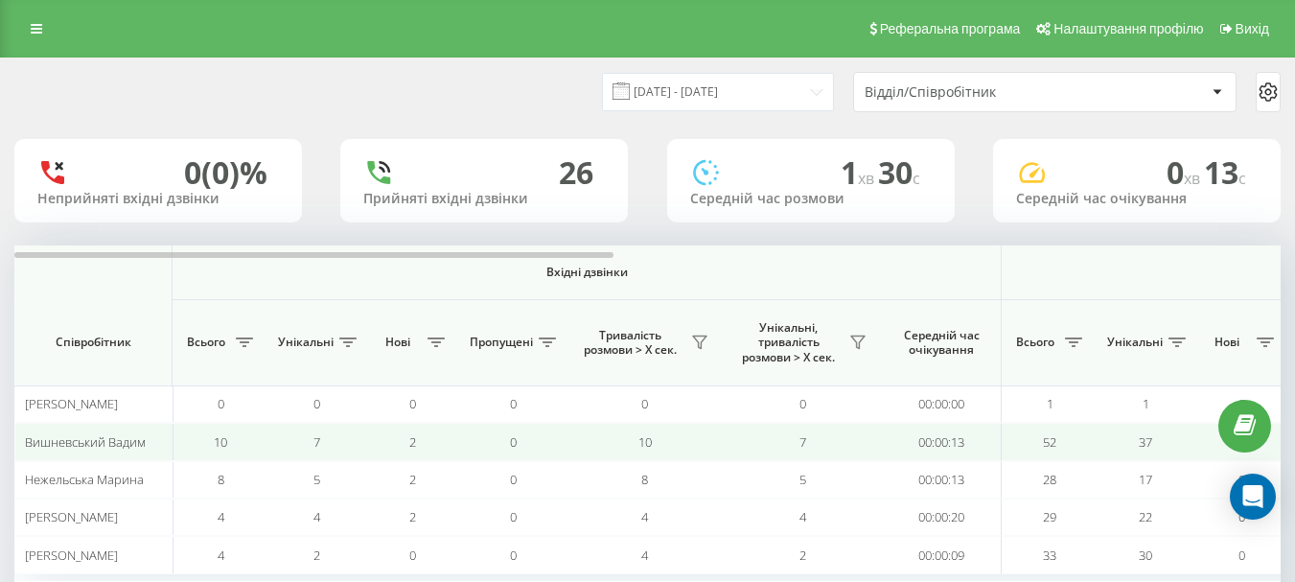
click at [210, 438] on td "10" at bounding box center [220, 441] width 96 height 37
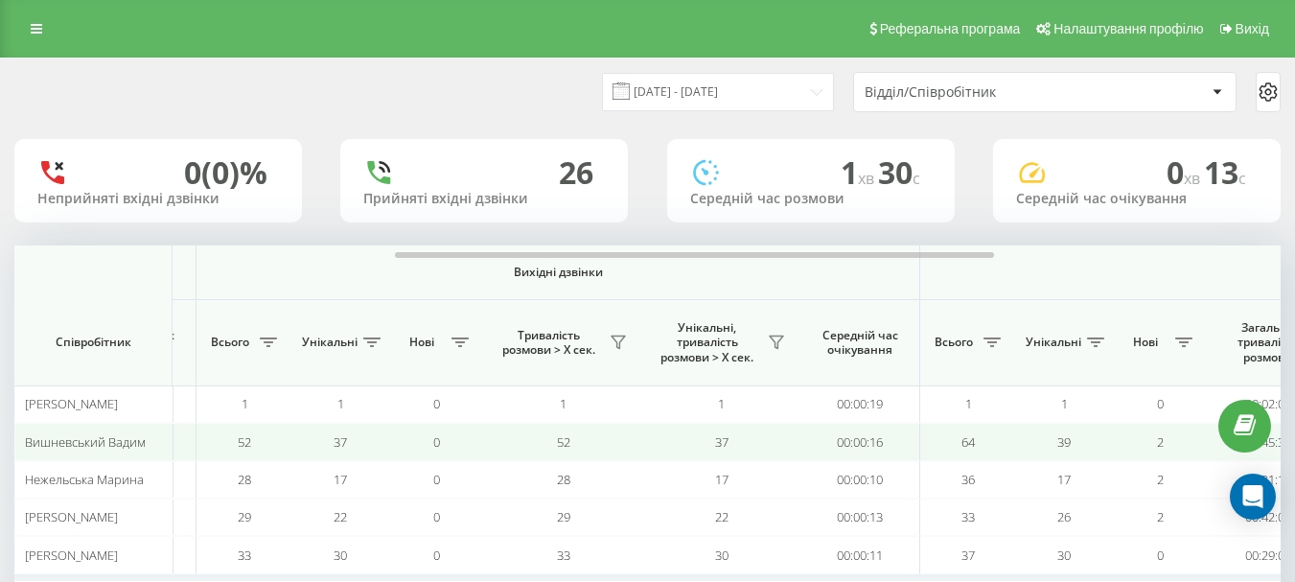
scroll to position [0, 834]
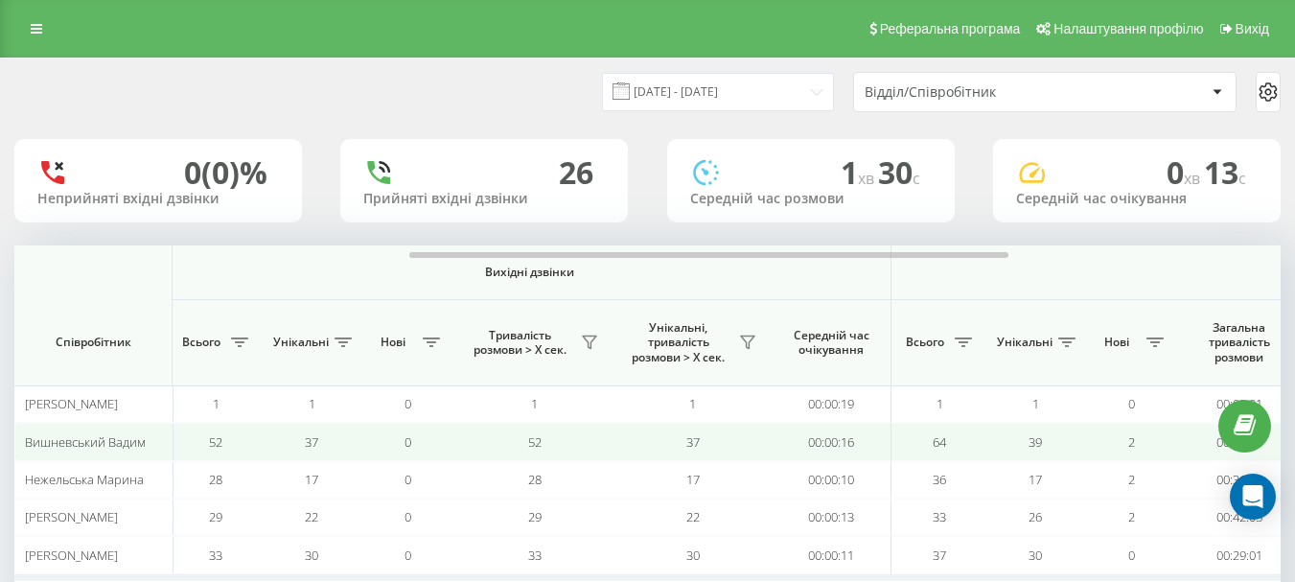
click at [1051, 453] on td "39" at bounding box center [1035, 441] width 96 height 37
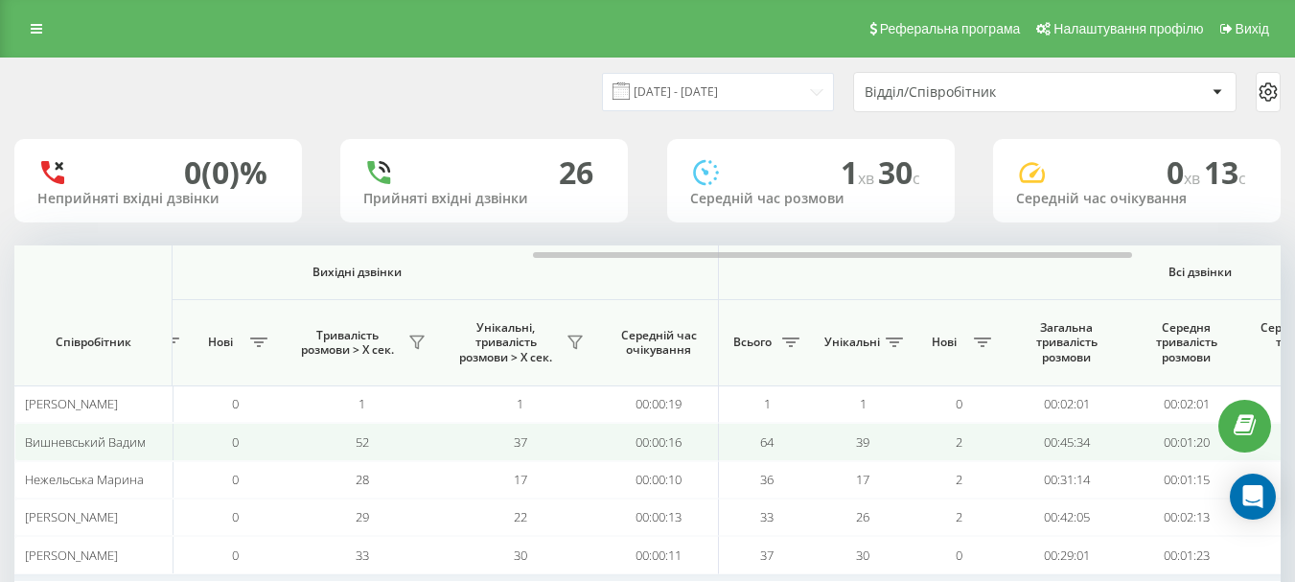
scroll to position [0, 1035]
